Goal: Information Seeking & Learning: Learn about a topic

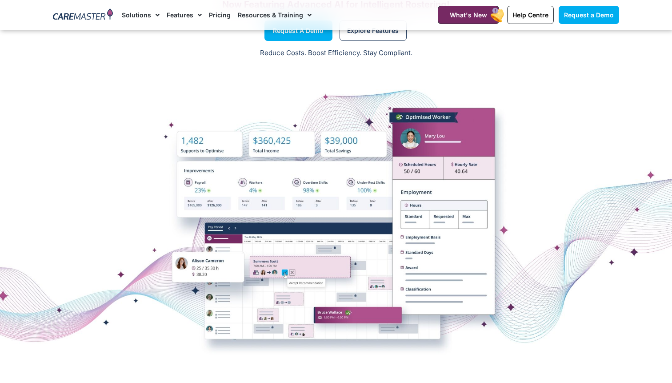
scroll to position [98, 0]
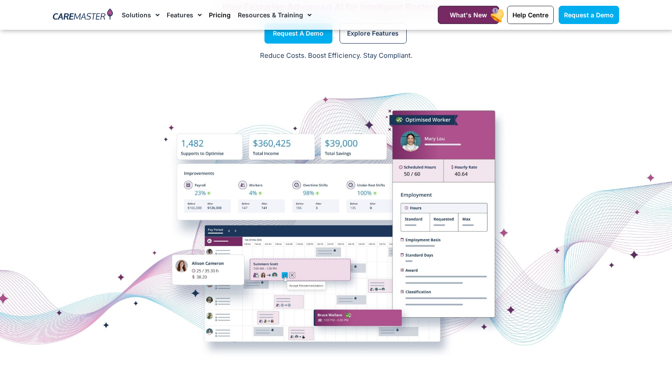
click at [215, 14] on link "Pricing" at bounding box center [220, 15] width 22 height 30
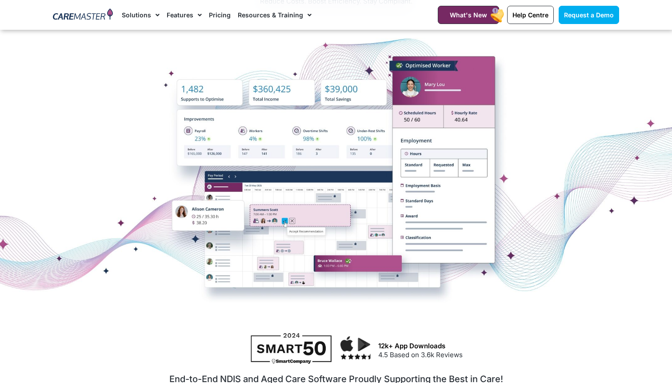
scroll to position [153, 0]
